Goal: Information Seeking & Learning: Learn about a topic

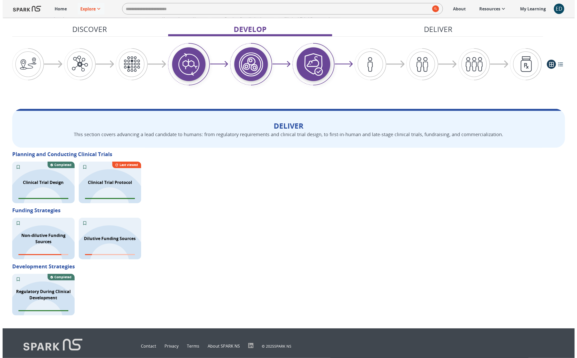
scroll to position [758, 0]
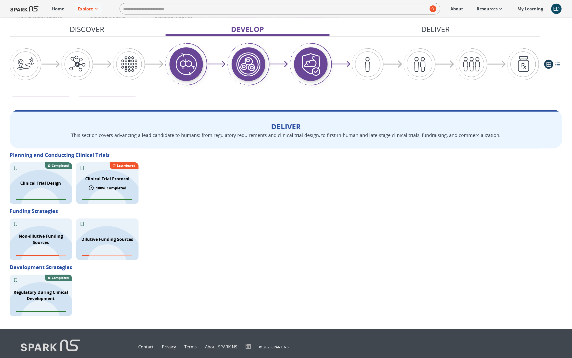
click at [119, 192] on div "Clinical Trial Protocol 100 % Completed Last viewed" at bounding box center [107, 184] width 62 height 42
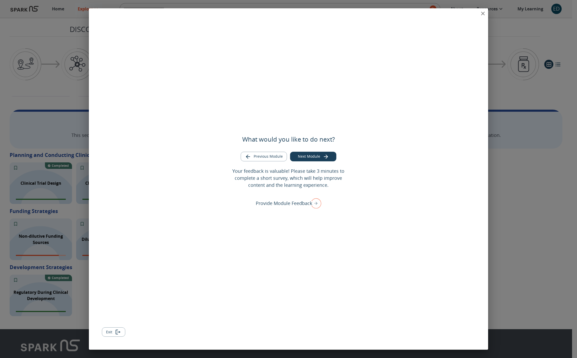
click at [112, 331] on button "Exit" at bounding box center [113, 333] width 23 height 10
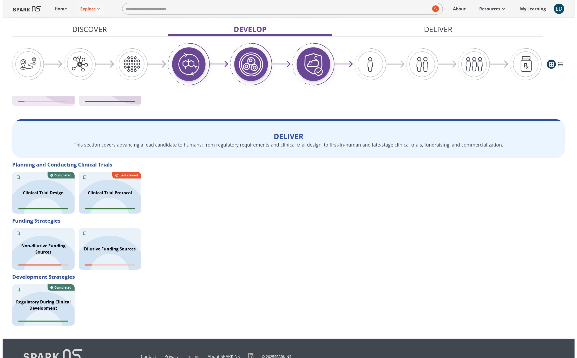
scroll to position [765, 0]
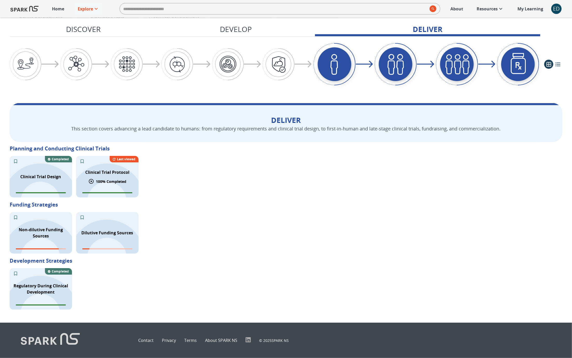
click at [110, 179] on p "100 % Completed" at bounding box center [111, 181] width 30 height 5
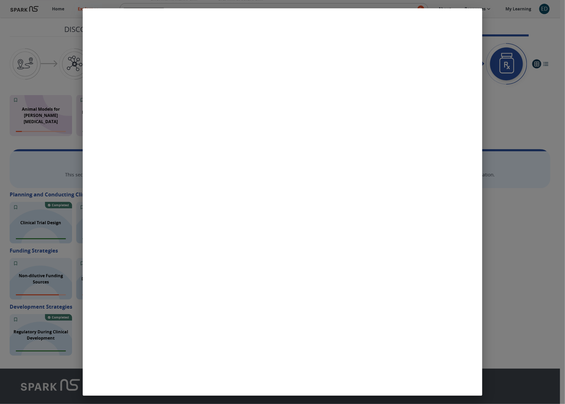
scroll to position [717, 0]
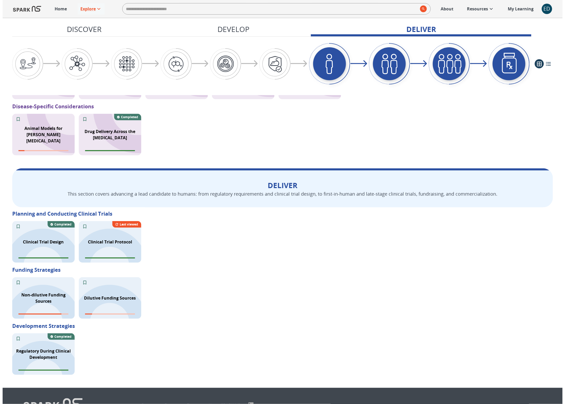
scroll to position [718, 0]
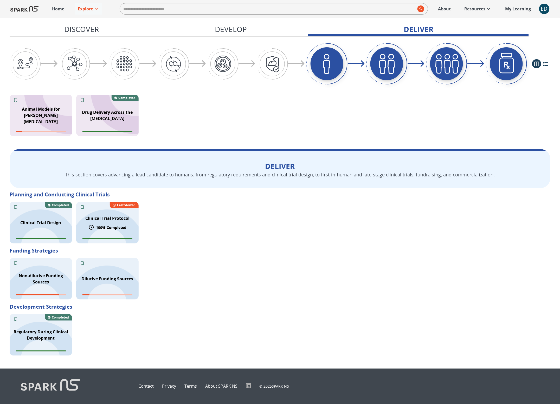
click at [115, 229] on p "100 % Completed" at bounding box center [111, 227] width 30 height 5
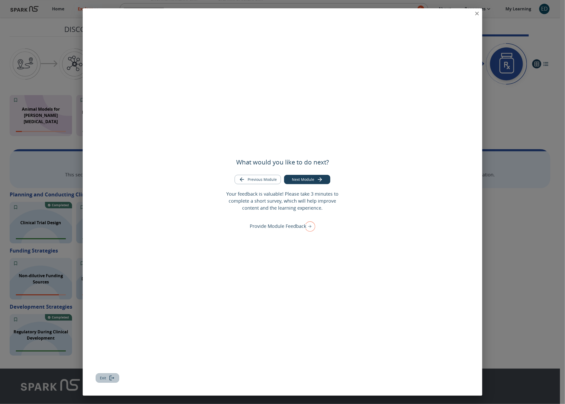
click at [100, 377] on button "Exit" at bounding box center [107, 379] width 23 height 10
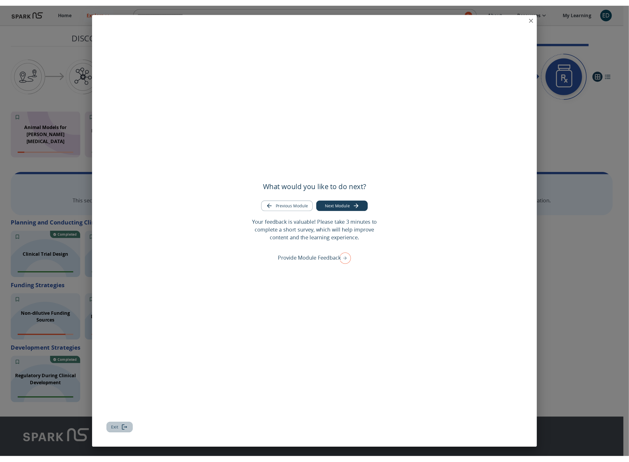
scroll to position [0, 0]
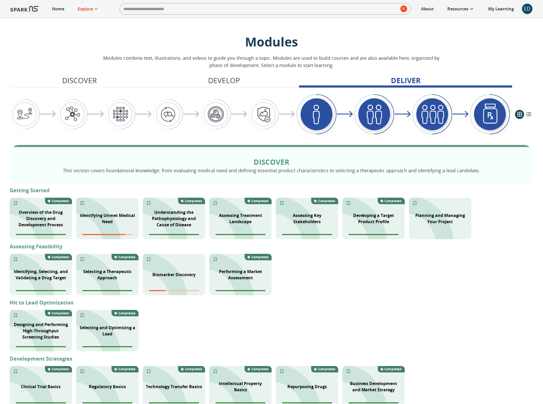
click at [79, 9] on p "Explore" at bounding box center [85, 9] width 15 height 6
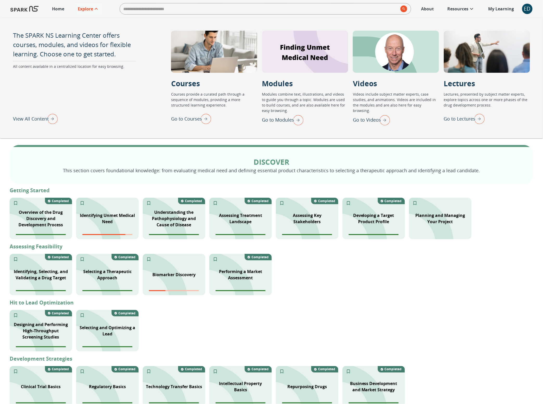
click at [37, 121] on p "View All Content" at bounding box center [31, 118] width 36 height 7
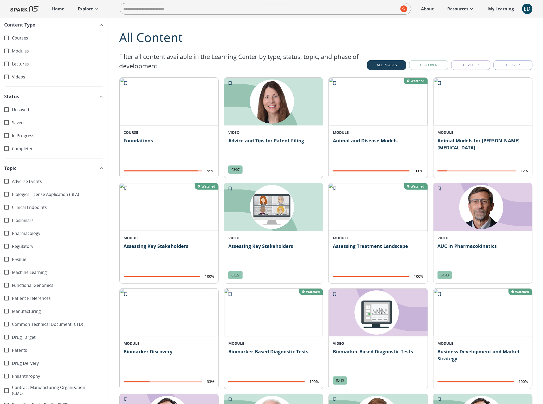
click at [20, 63] on span "Lectures" at bounding box center [51, 64] width 78 height 6
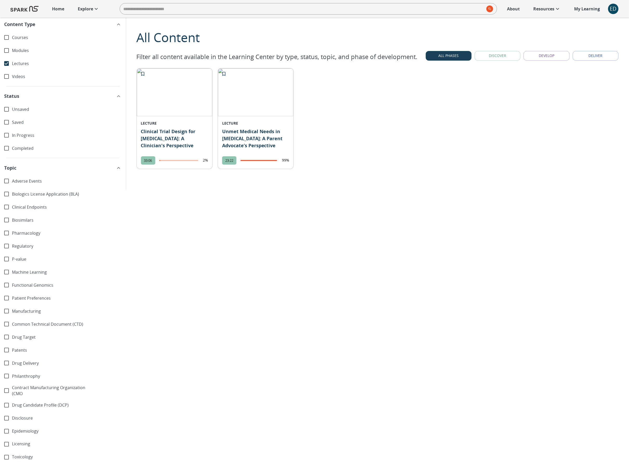
click at [56, 7] on p "Home" at bounding box center [58, 9] width 12 height 6
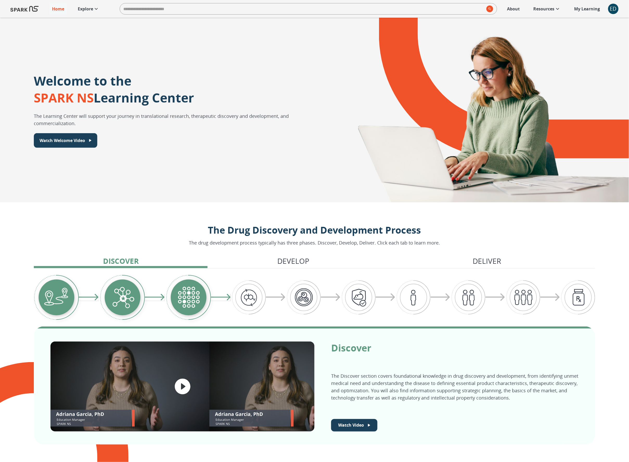
click at [89, 8] on p "Explore" at bounding box center [85, 9] width 15 height 6
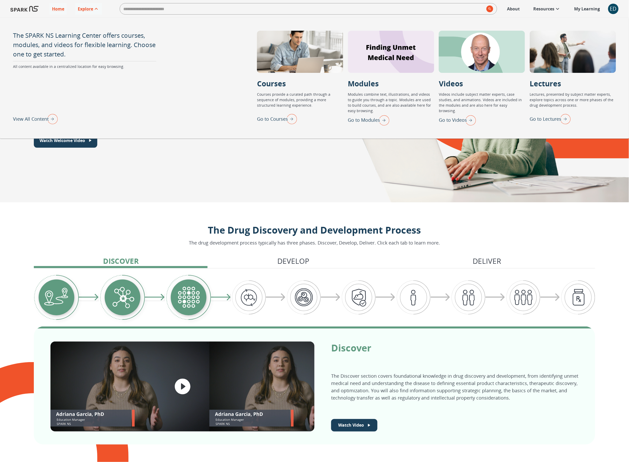
click at [460, 117] on p "Go to Videos" at bounding box center [453, 120] width 28 height 7
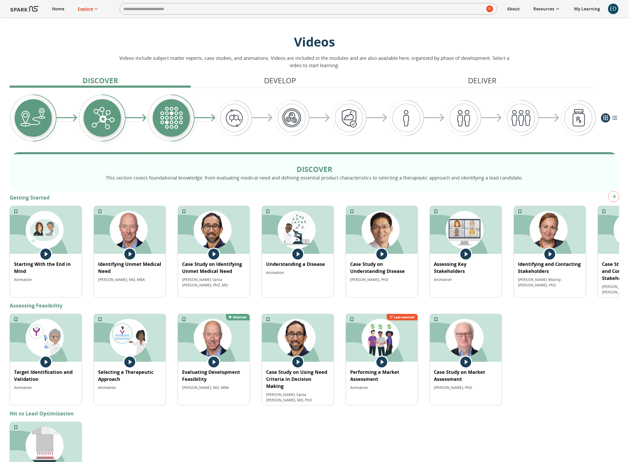
click at [80, 8] on p "Explore" at bounding box center [85, 9] width 15 height 6
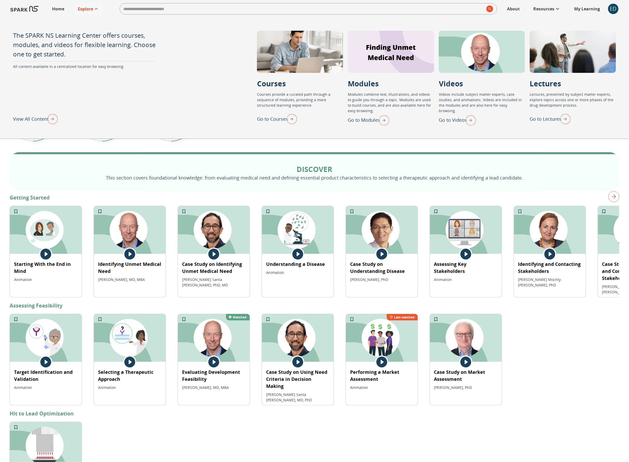
click at [360, 119] on p "Go to Modules" at bounding box center [364, 120] width 32 height 7
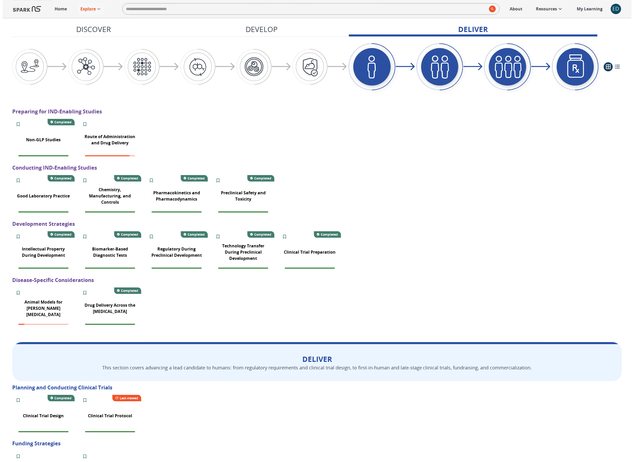
scroll to position [666, 0]
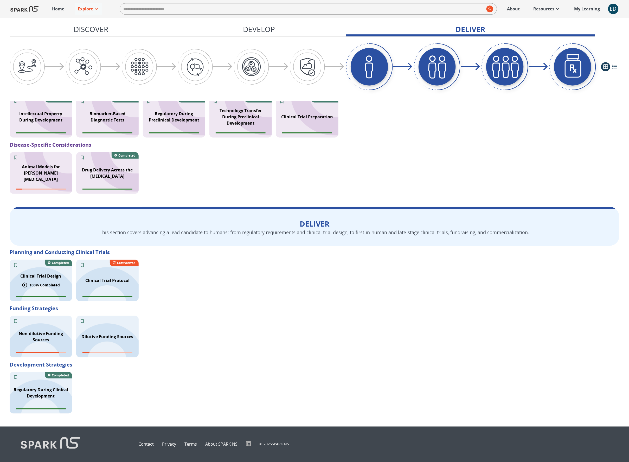
click at [40, 283] on p "100 % Completed" at bounding box center [45, 284] width 30 height 5
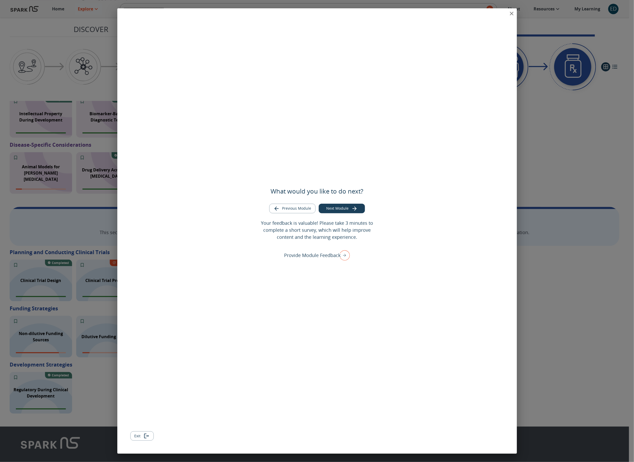
click at [138, 404] on button "Exit" at bounding box center [141, 436] width 23 height 10
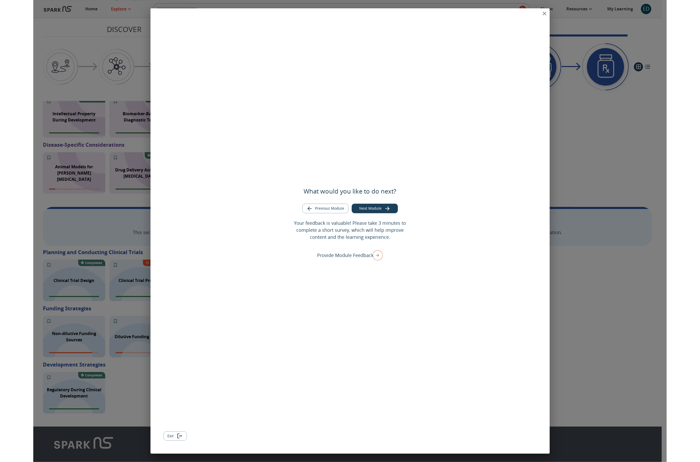
scroll to position [0, 0]
